Goal: Ask a question

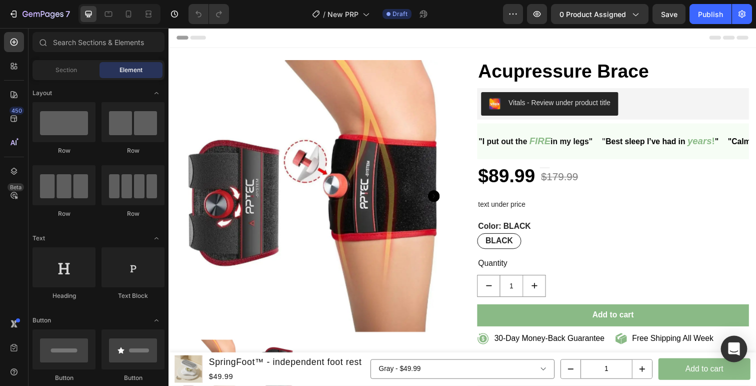
drag, startPoint x: 913, startPoint y: 381, endPoint x: 758, endPoint y: 361, distance: 155.9
click at [732, 343] on icon "Open Intercom Messenger" at bounding box center [734, 348] width 12 height 13
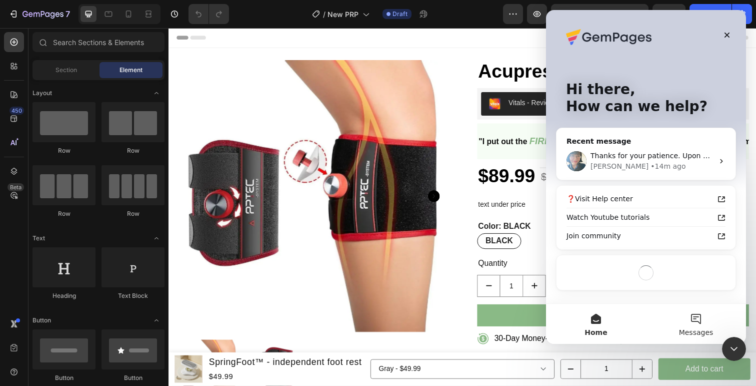
click at [709, 329] on span "Messages" at bounding box center [696, 332] width 35 height 7
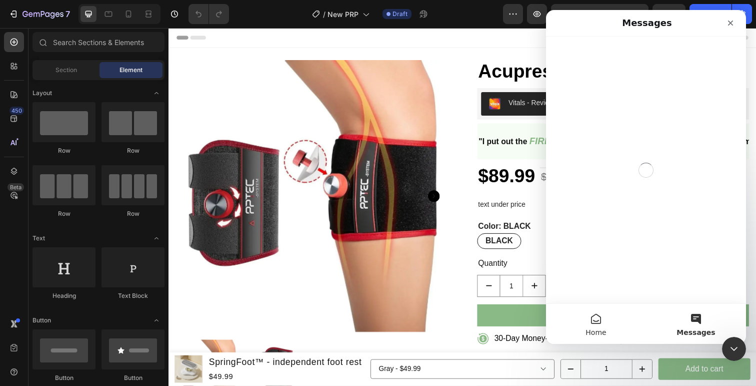
click at [622, 319] on button "Home" at bounding box center [596, 324] width 100 height 40
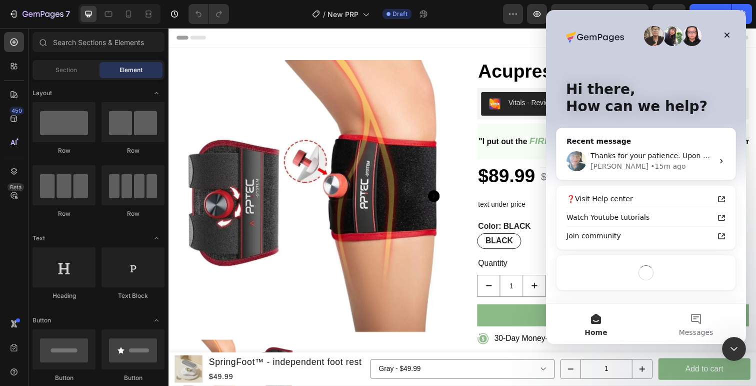
click at [637, 188] on div "❓Visit Help center Watch Youtube tutorials Join community" at bounding box center [646, 218] width 179 height 64
click at [651, 162] on div "• 15m ago" at bounding box center [668, 166] width 35 height 11
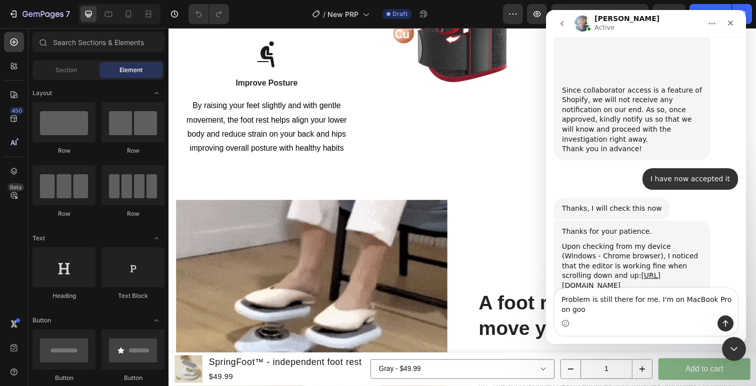
scroll to position [1127, 0]
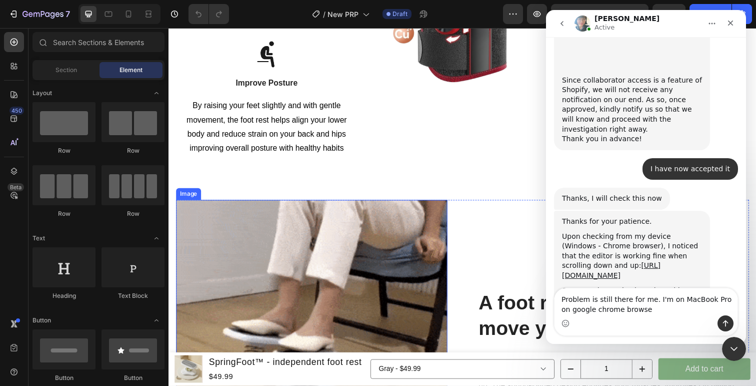
type textarea "Problem is still there for me. I'm on MacBook Pro on google chrome browser"
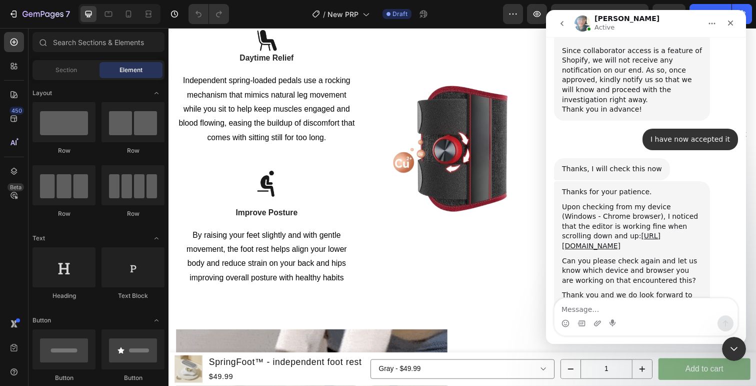
scroll to position [1559, 0]
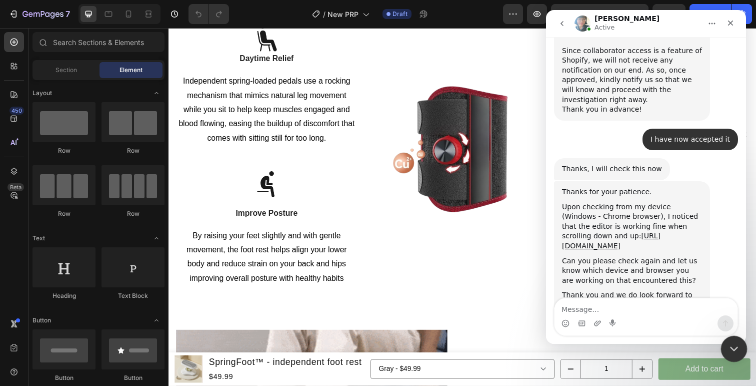
click at [730, 346] on icon "Close Intercom Messenger" at bounding box center [732, 347] width 7 height 4
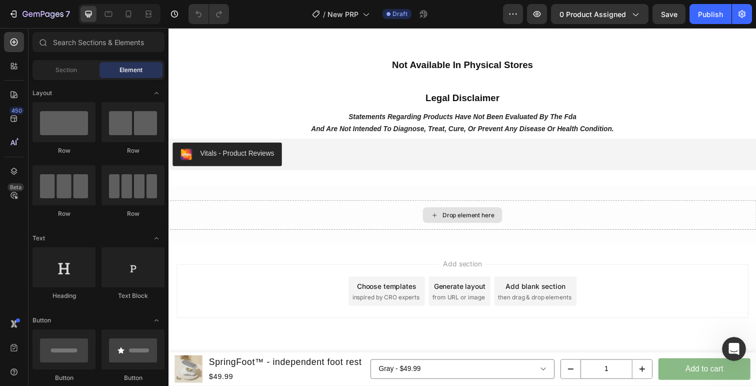
scroll to position [5906, 0]
click at [442, 138] on p "and are not intended to diagnose, treat, cure, or prevent any disease or health…" at bounding box center [468, 131] width 309 height 13
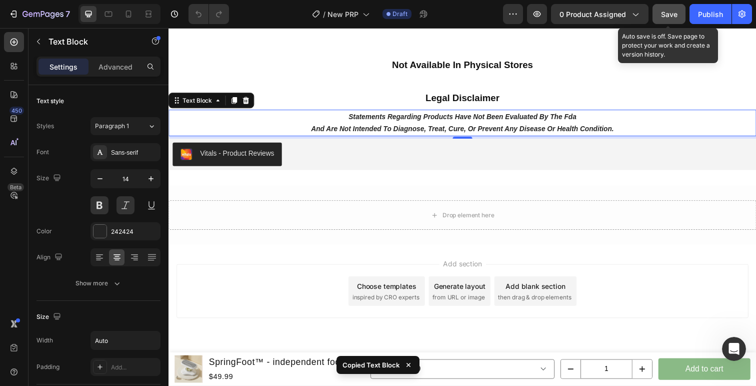
click at [667, 16] on span "Save" at bounding box center [669, 14] width 17 height 9
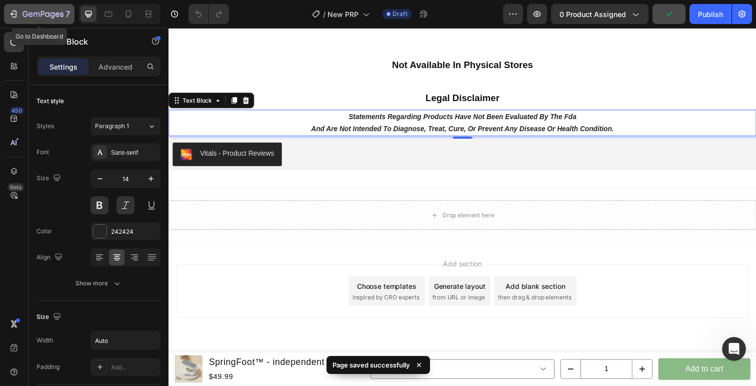
click at [14, 9] on icon "button" at bounding box center [14, 14] width 10 height 10
